Goal: Task Accomplishment & Management: Manage account settings

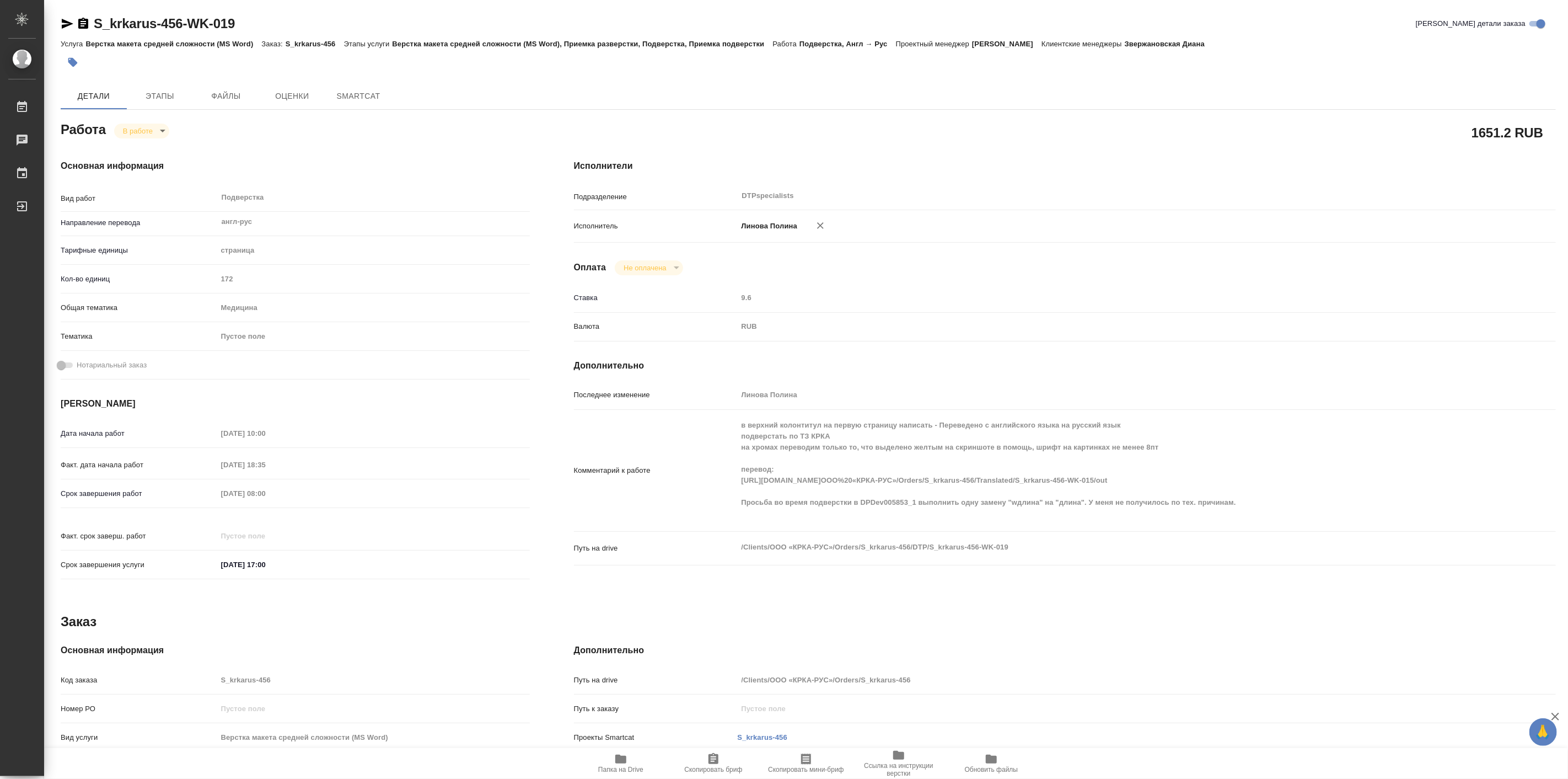
type textarea "x"
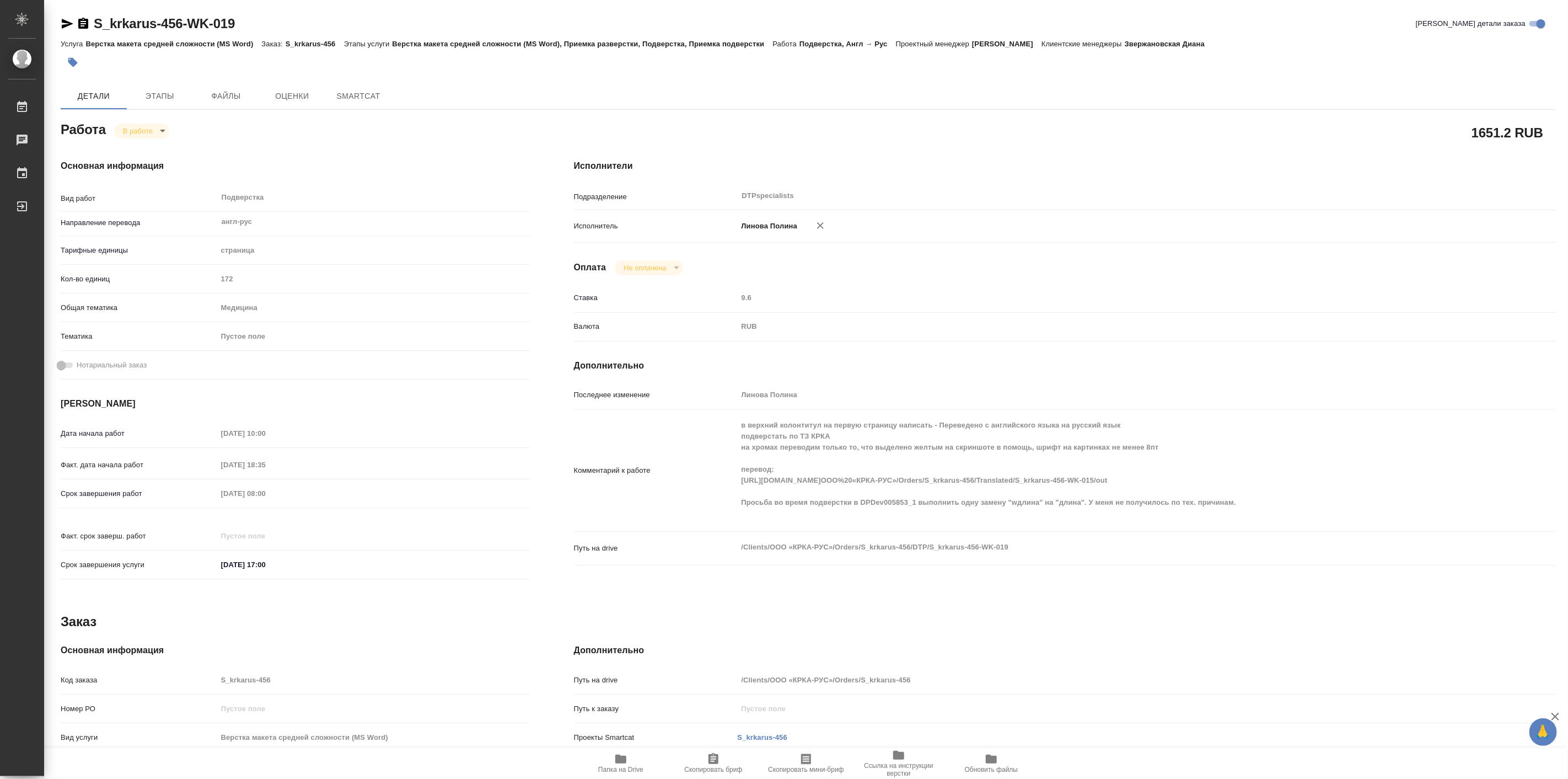
type textarea "x"
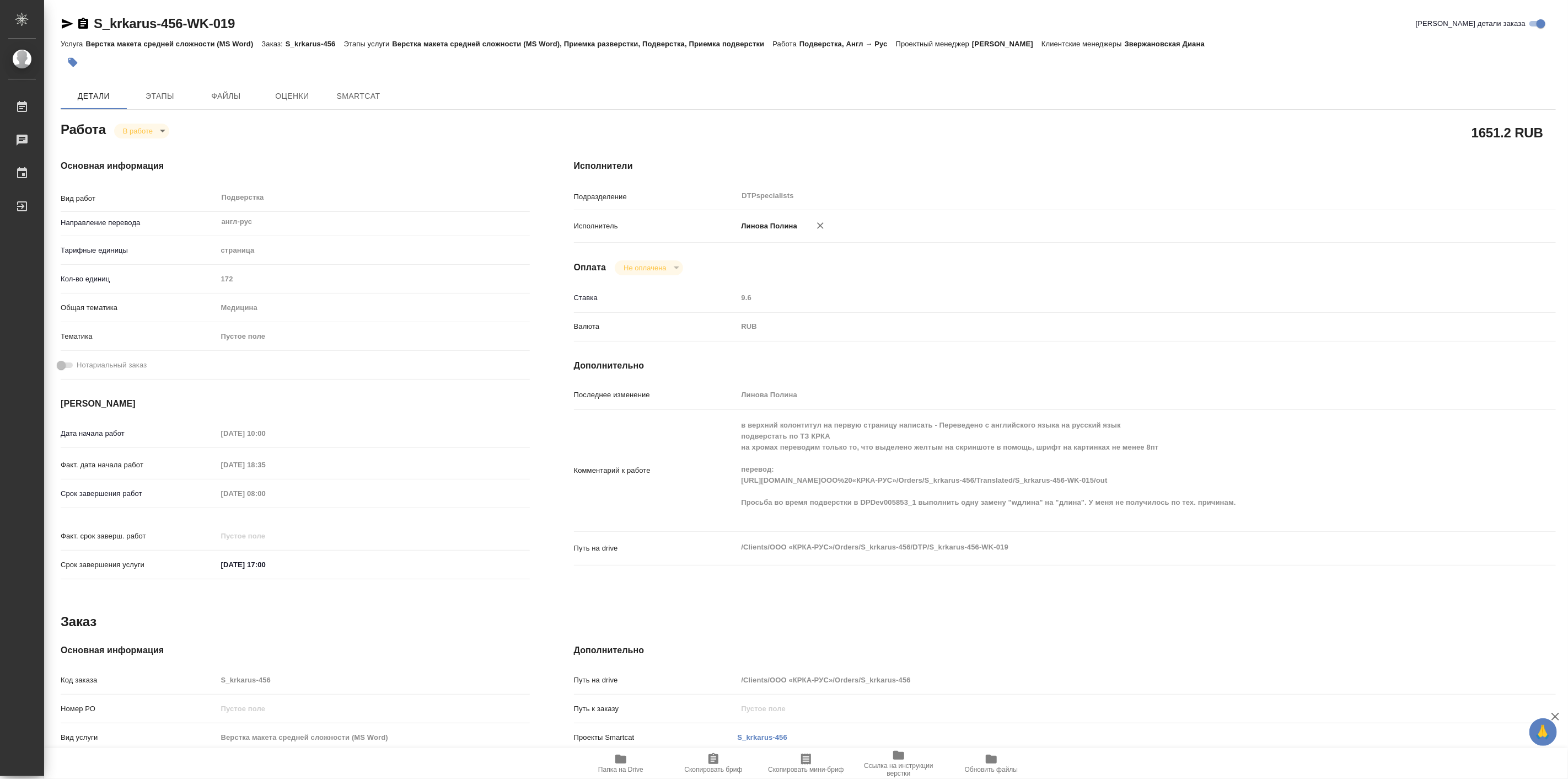
type textarea "x"
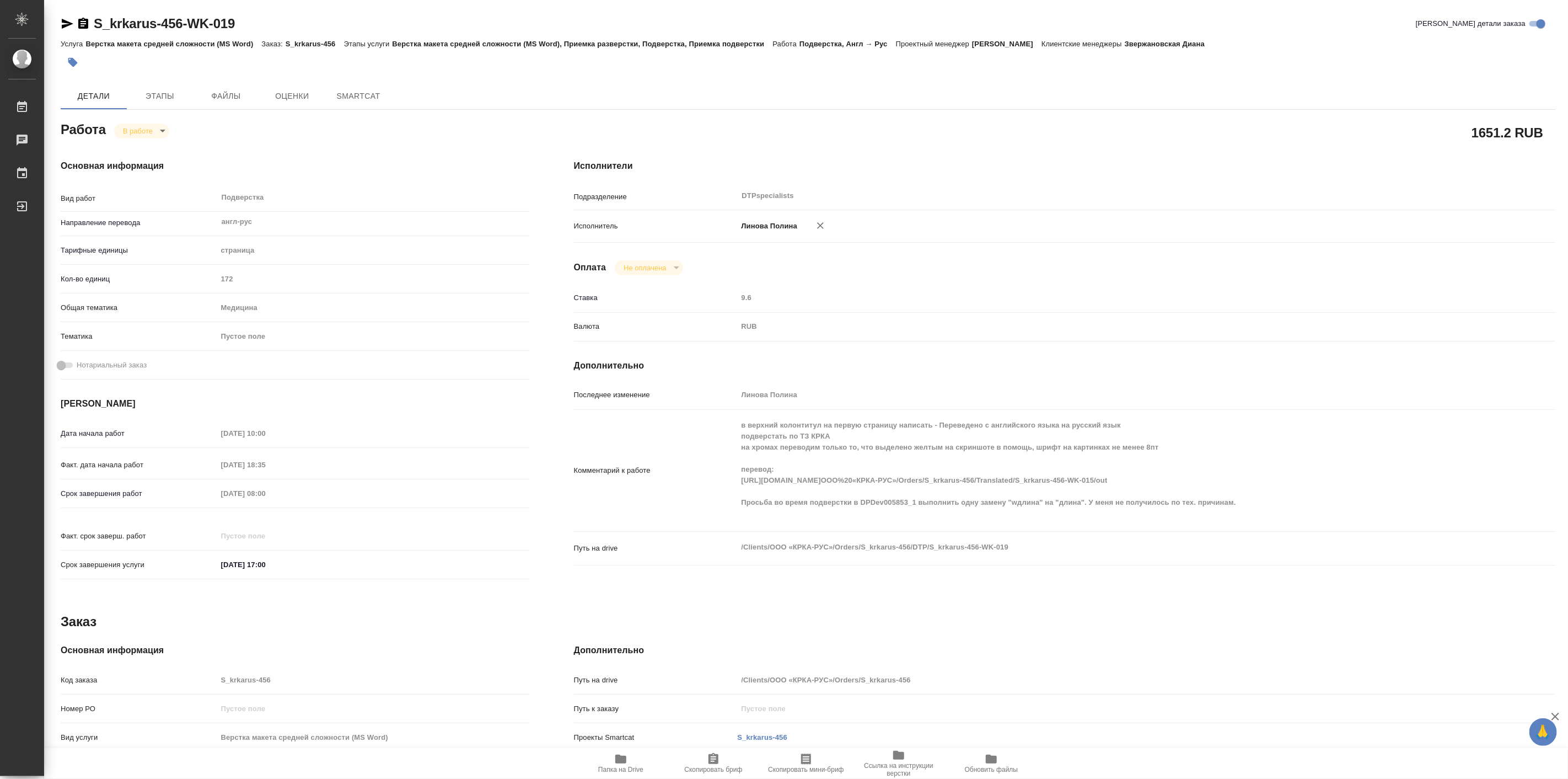
type textarea "x"
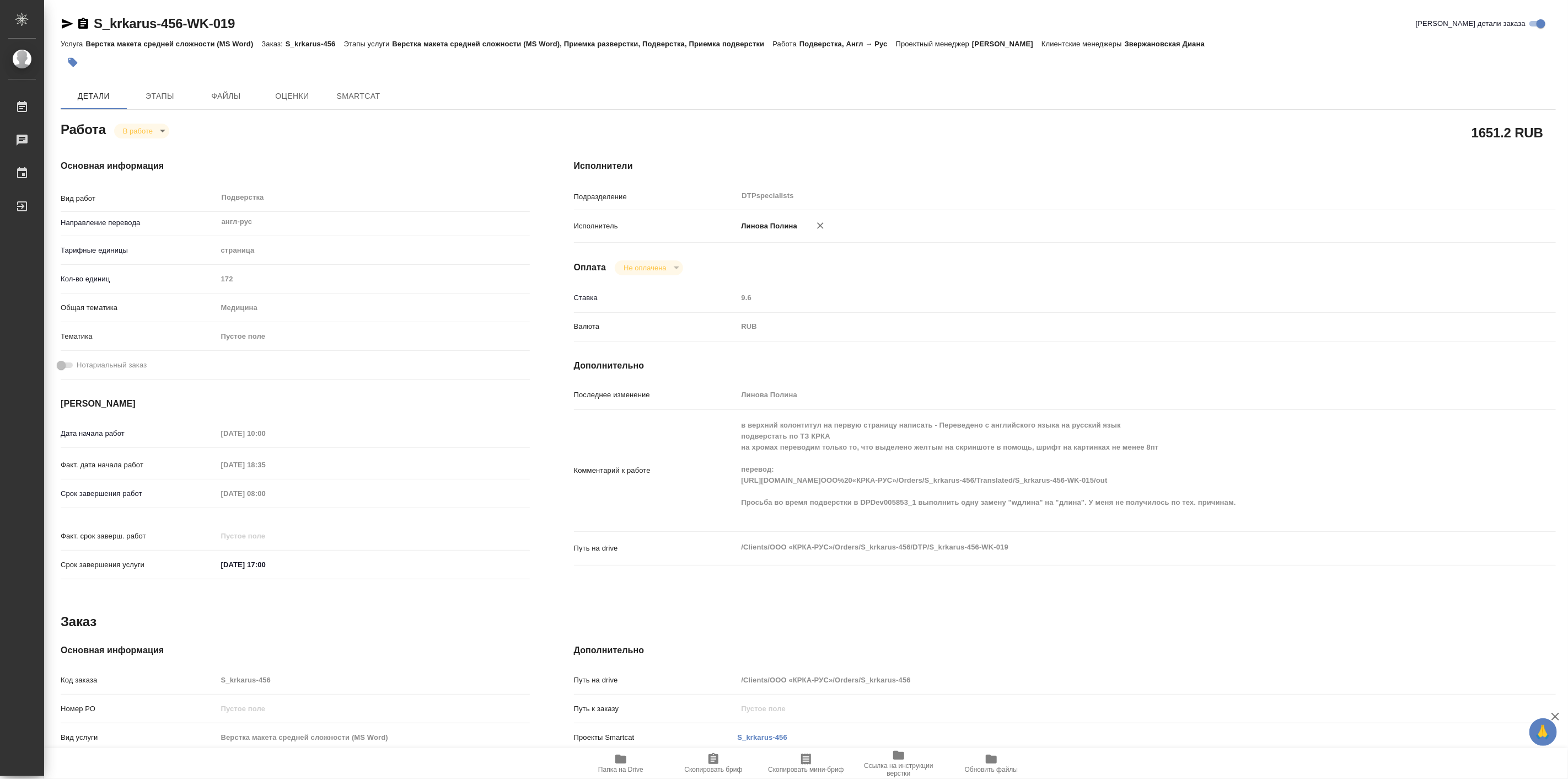
type textarea "x"
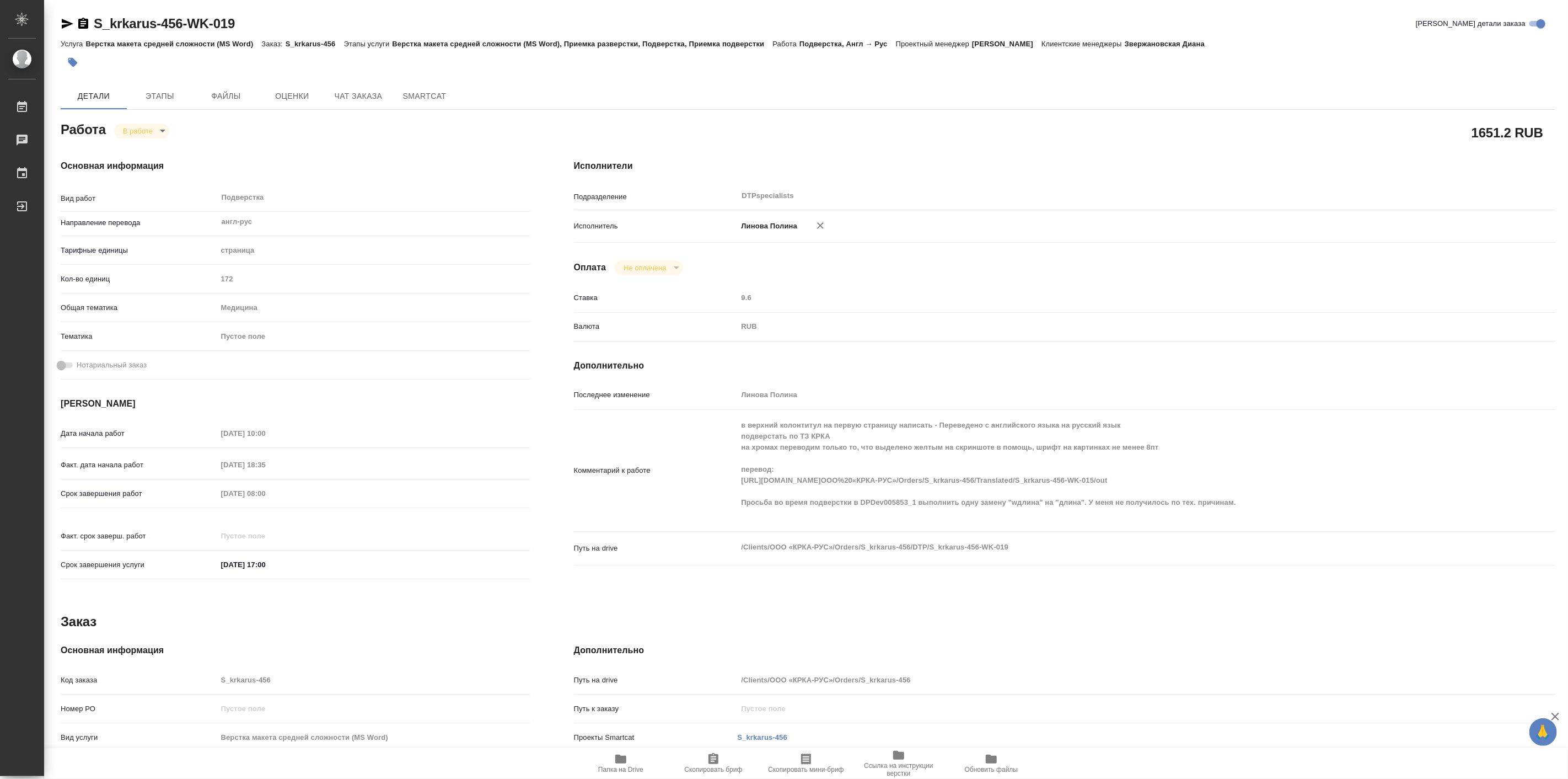
click at [616, 758] on icon "button" at bounding box center [621, 759] width 11 height 9
type textarea "x"
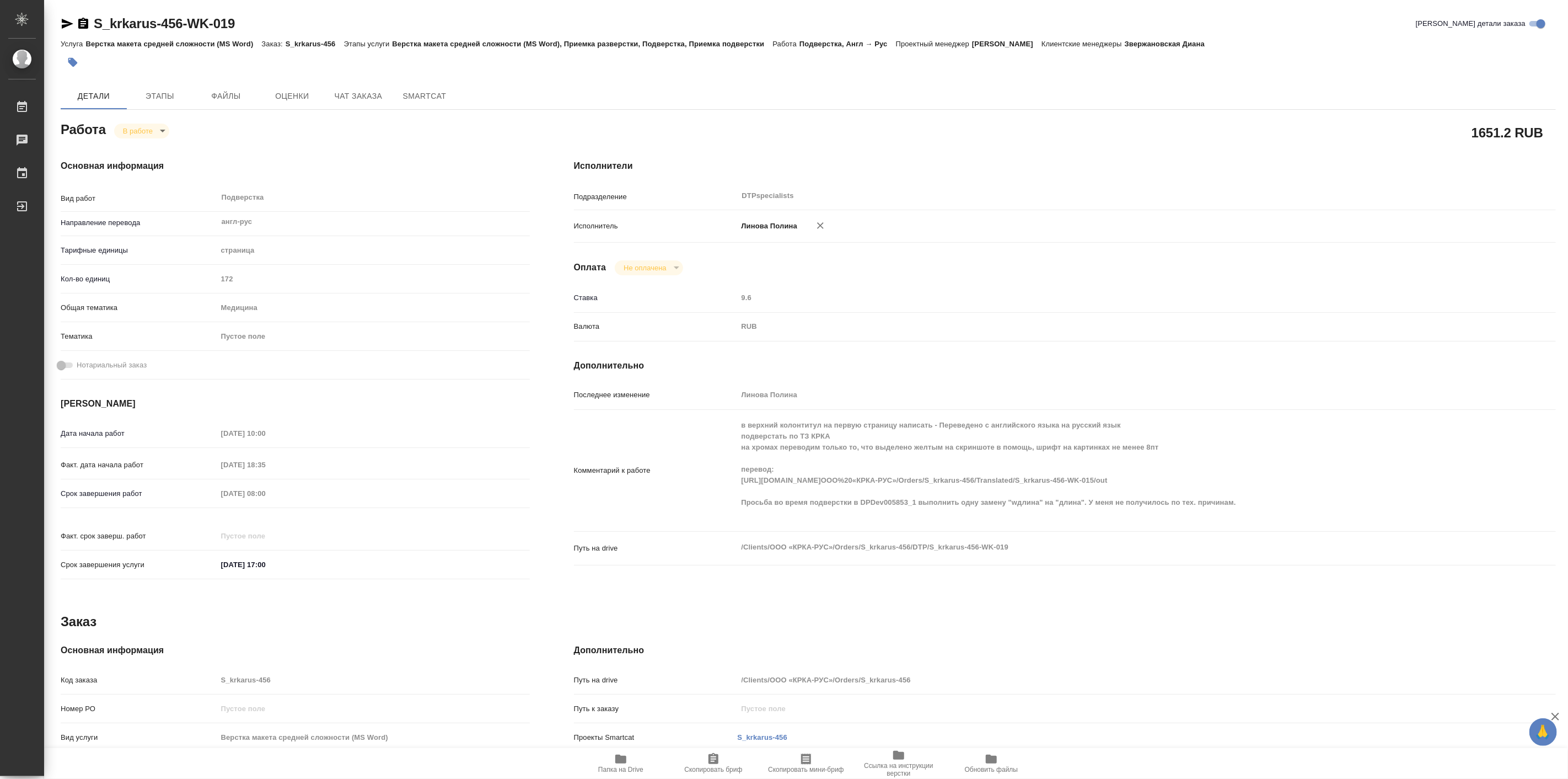
type textarea "x"
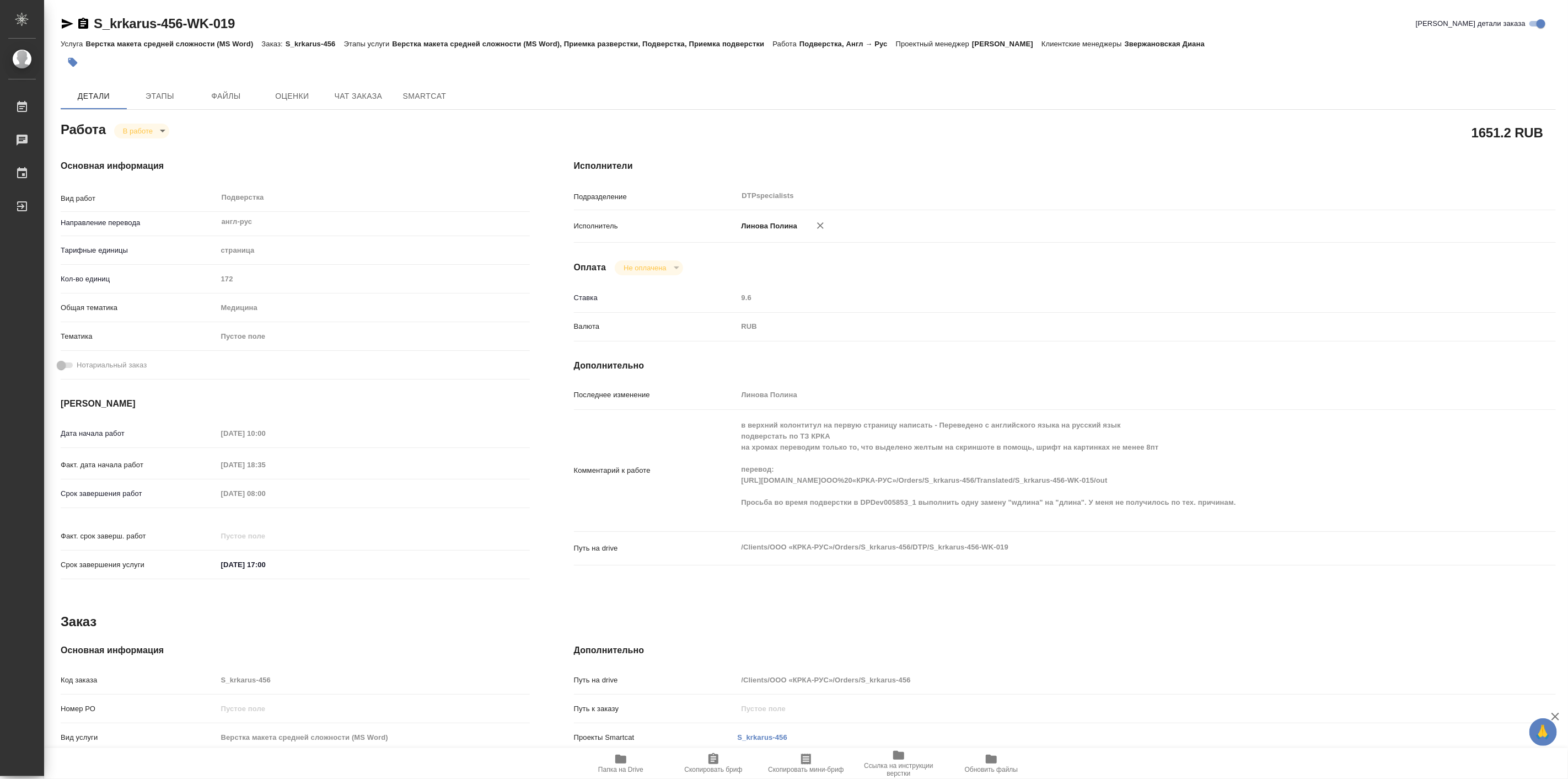
type textarea "x"
click at [559, 145] on div "Исполнители Подразделение DTPspecialists ​ Исполнитель Линова Полина Оплата Не …" at bounding box center [1065, 373] width 1026 height 471
click at [139, 137] on body "🙏 .cls-1 fill:#fff; AWATERA Linova Polina Работы 0 Чаты График Выйти S_krkarus-…" at bounding box center [784, 389] width 1568 height 779
click at [147, 147] on button "Выполнен" at bounding box center [143, 149] width 40 height 12
type textarea "x"
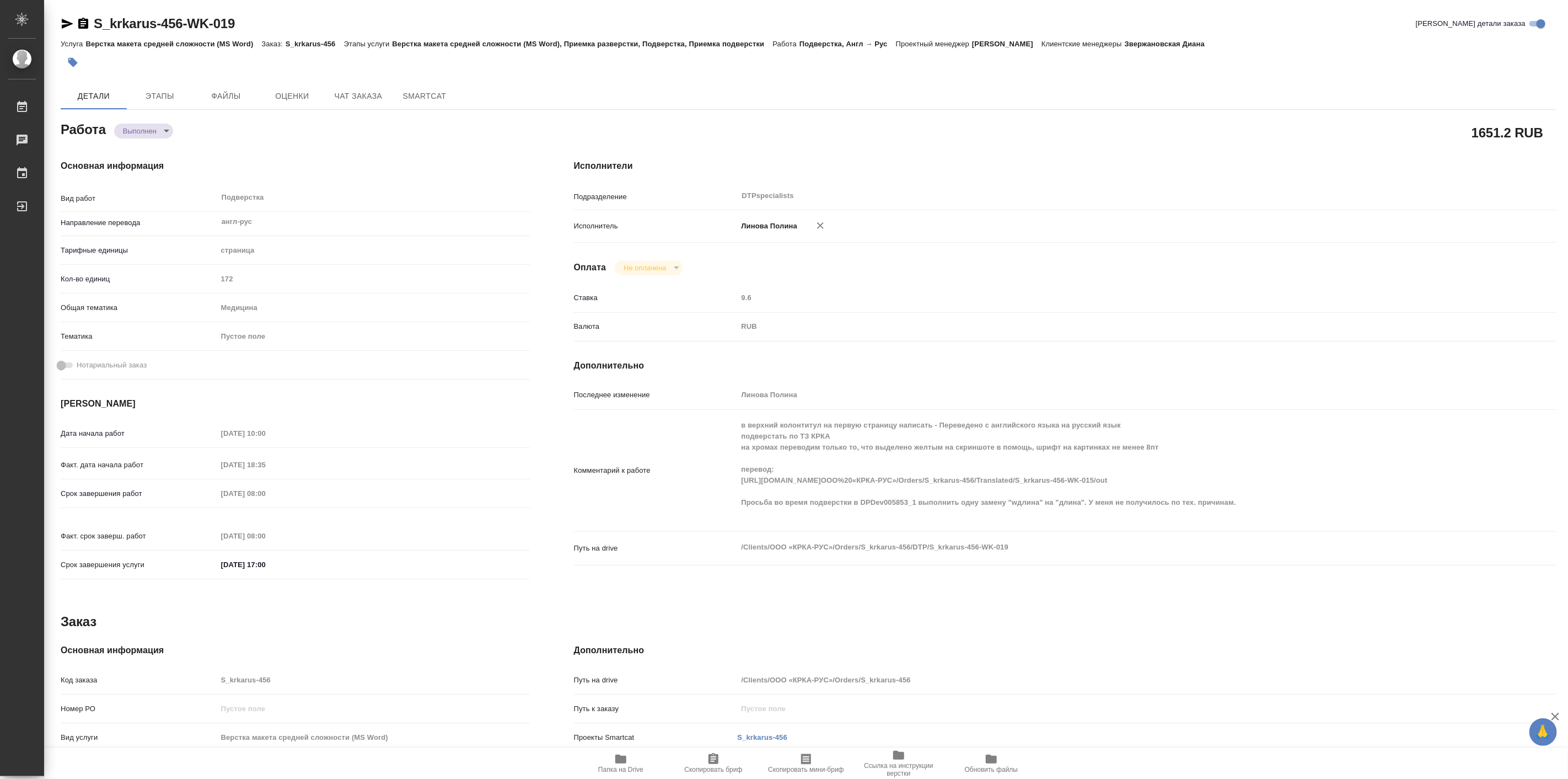
type textarea "x"
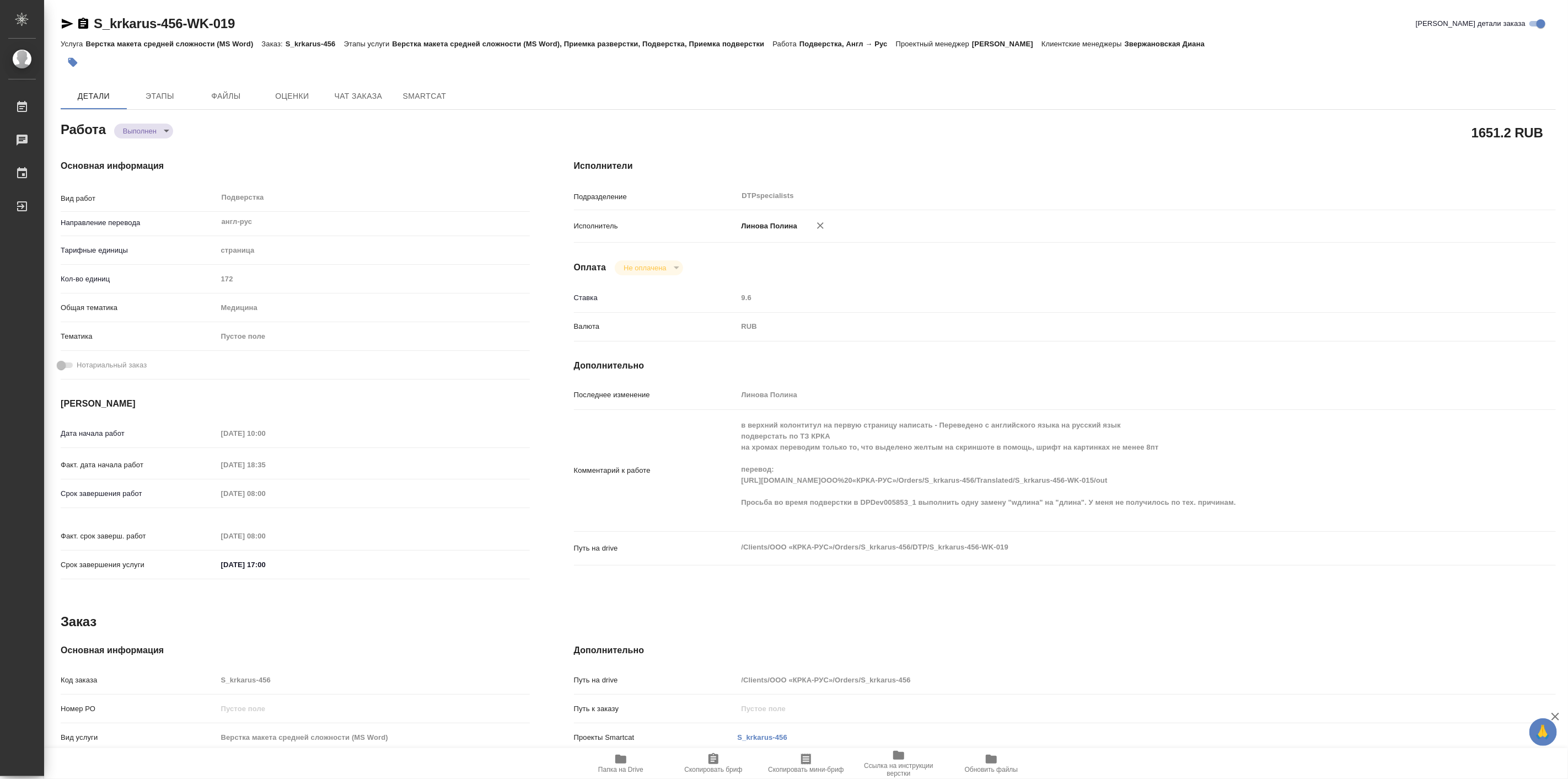
type textarea "x"
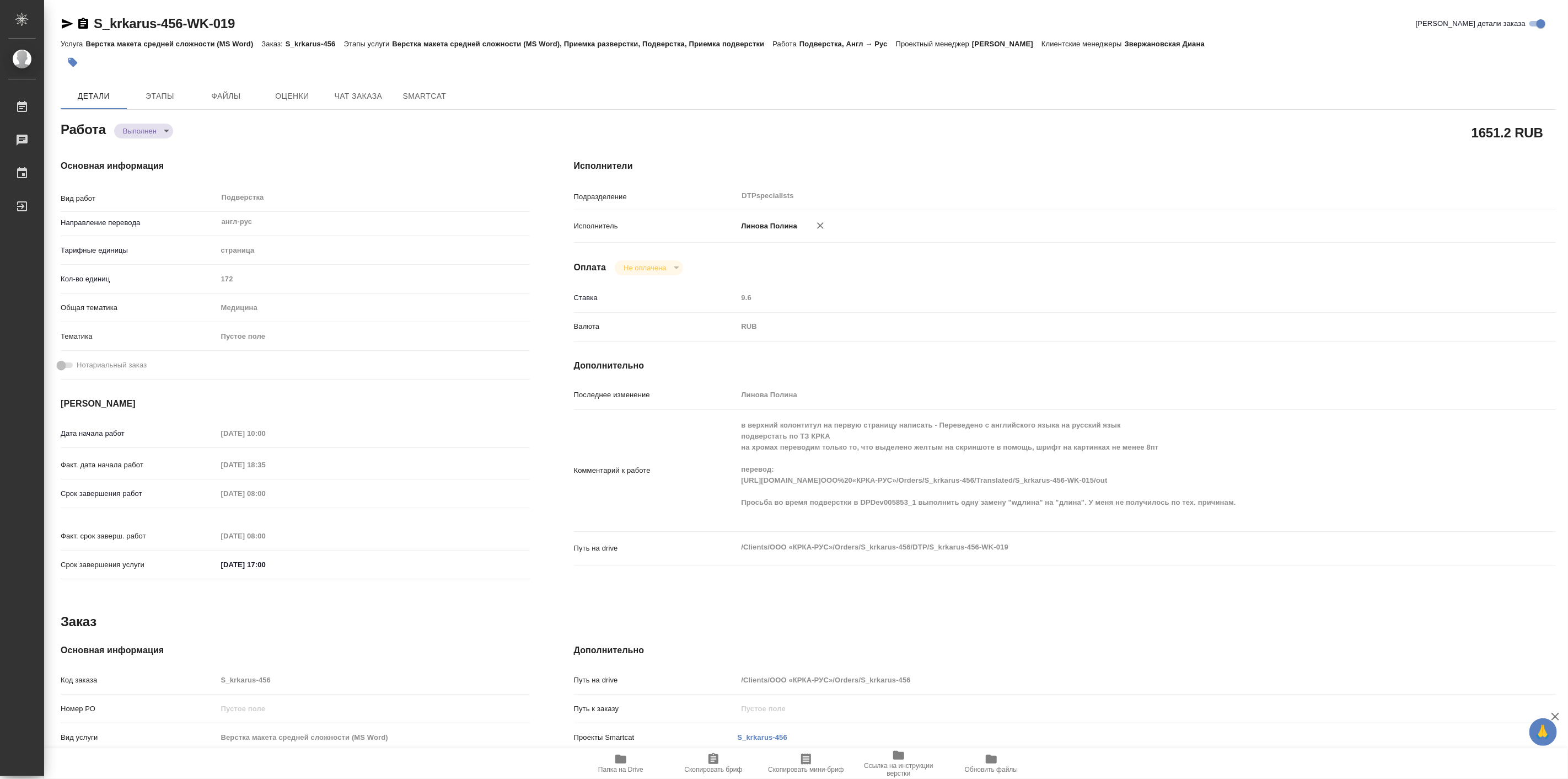
type textarea "x"
click at [174, 101] on span "Этапы" at bounding box center [159, 96] width 53 height 14
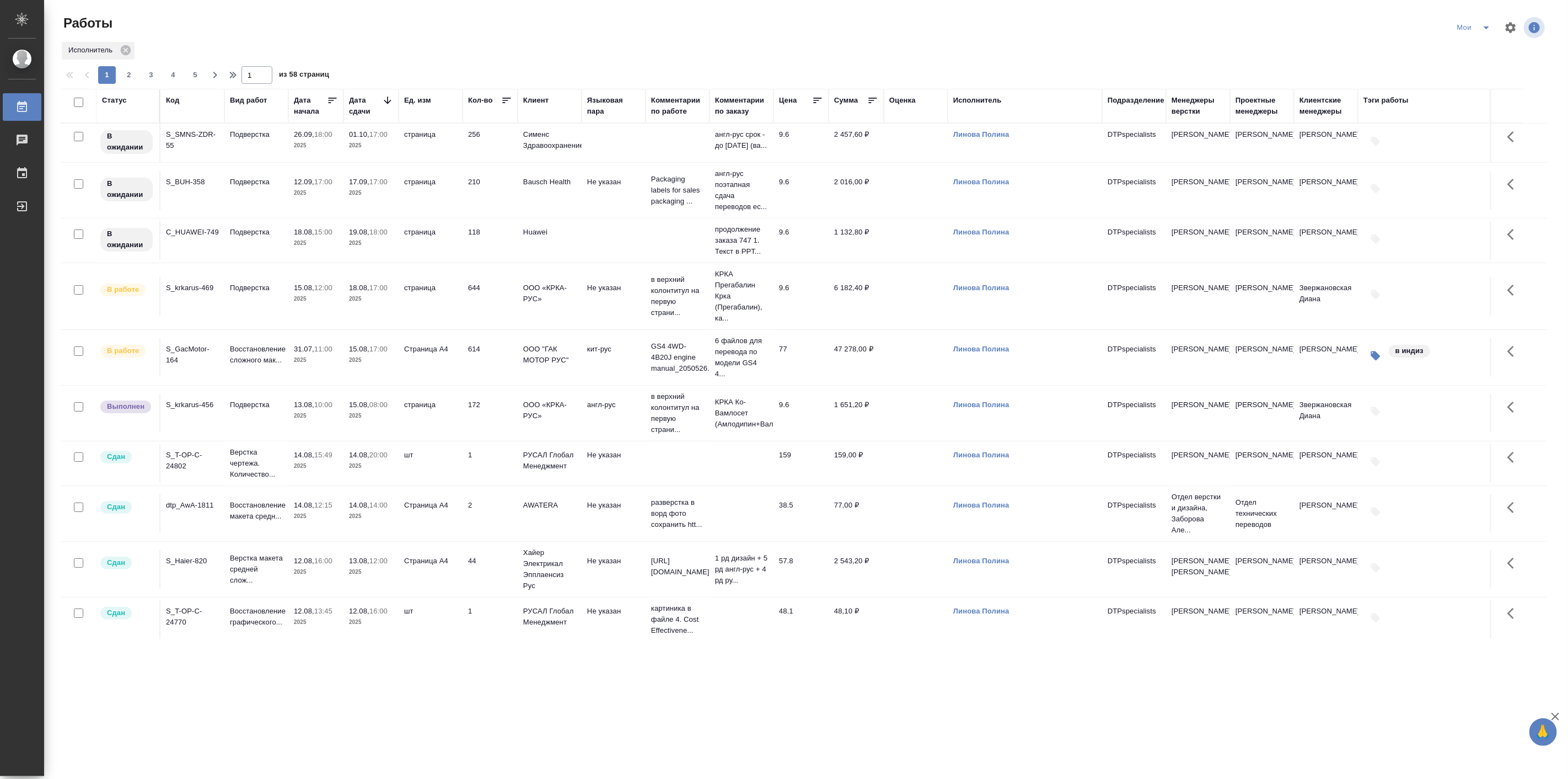
click at [379, 353] on p "17:00" at bounding box center [378, 349] width 18 height 8
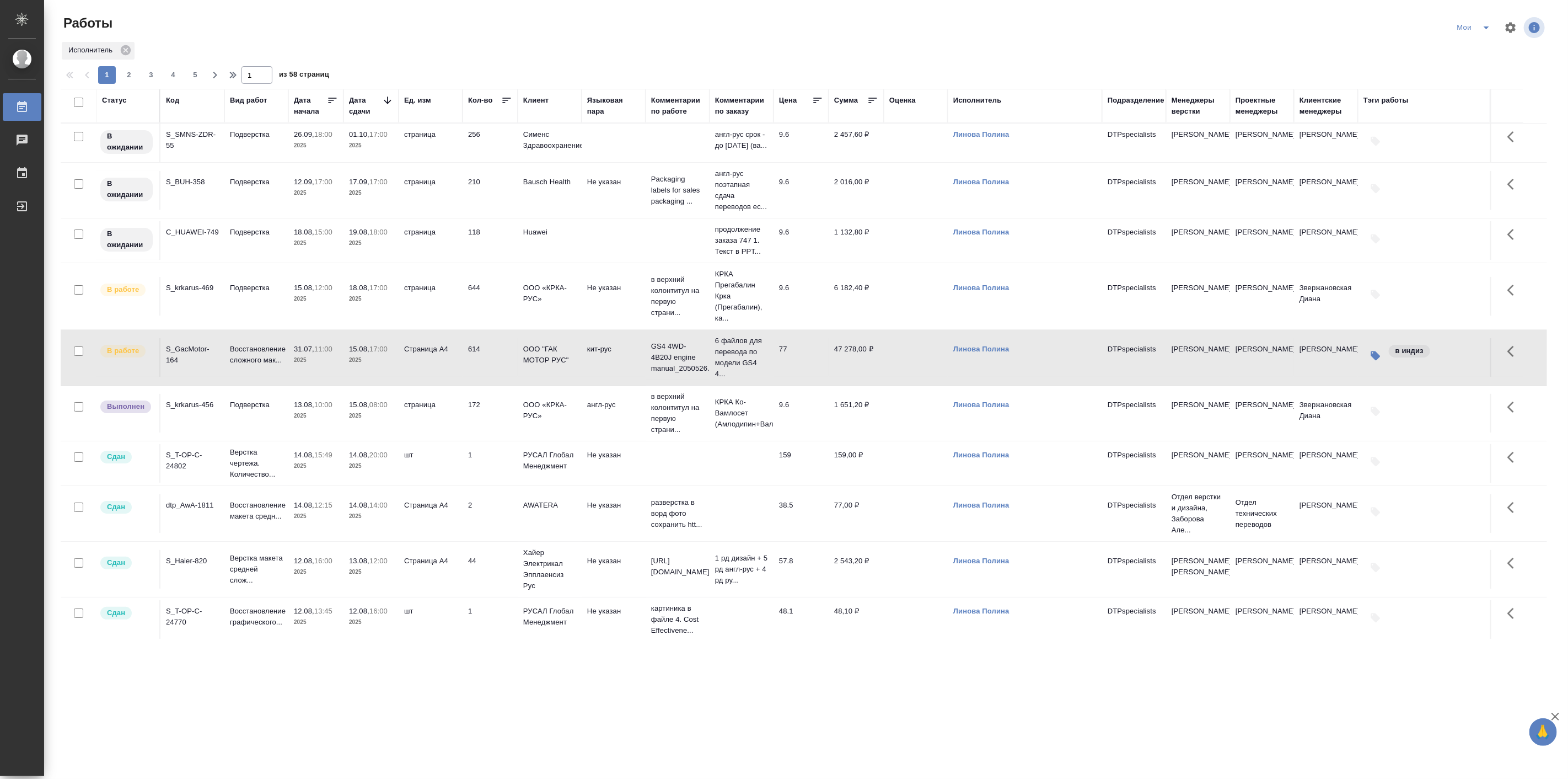
click at [374, 353] on p "17:00" at bounding box center [378, 349] width 18 height 8
click at [137, 720] on div ".cls-1 fill:#fff; AWATERA [PERSON_NAME] Работы 0 Чаты График Выйти Работы Мои И…" at bounding box center [784, 389] width 1568 height 779
